Goal: Task Accomplishment & Management: Use online tool/utility

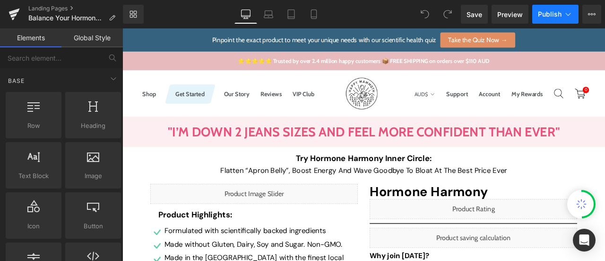
click at [568, 14] on icon at bounding box center [568, 13] width 9 height 9
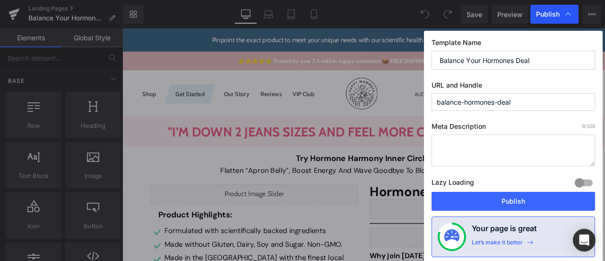
click at [537, 15] on span "Publish" at bounding box center [548, 14] width 24 height 9
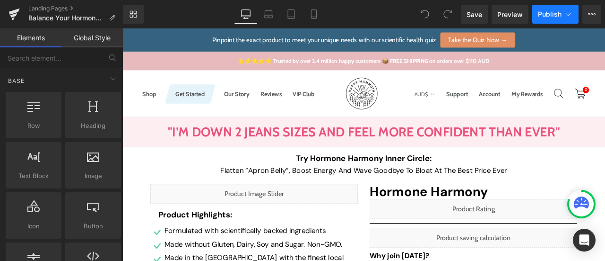
click at [544, 16] on span "Publish" at bounding box center [550, 14] width 24 height 8
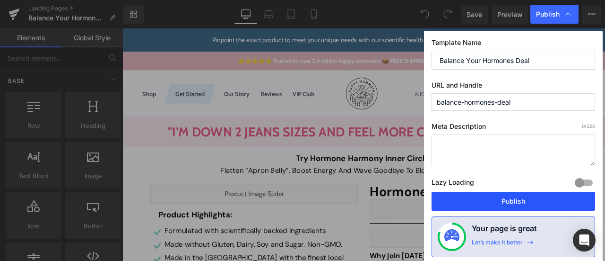
drag, startPoint x: 508, startPoint y: 199, endPoint x: 171, endPoint y: 21, distance: 380.6
click at [508, 199] on button "Publish" at bounding box center [514, 201] width 164 height 19
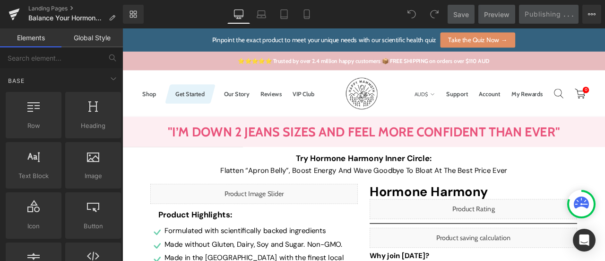
scroll to position [142, 0]
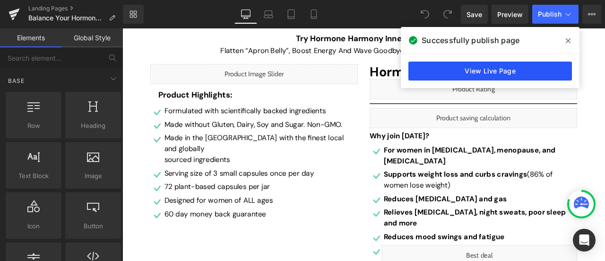
click at [463, 69] on link "View Live Page" at bounding box center [491, 70] width 164 height 19
